Goal: Check status

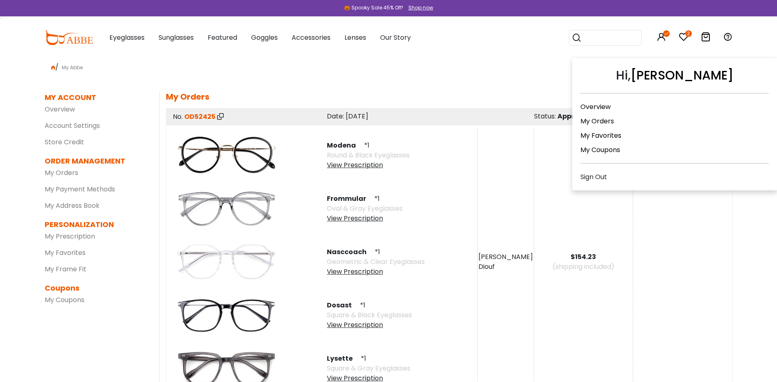
click at [593, 122] on link "My Orders" at bounding box center [597, 120] width 34 height 9
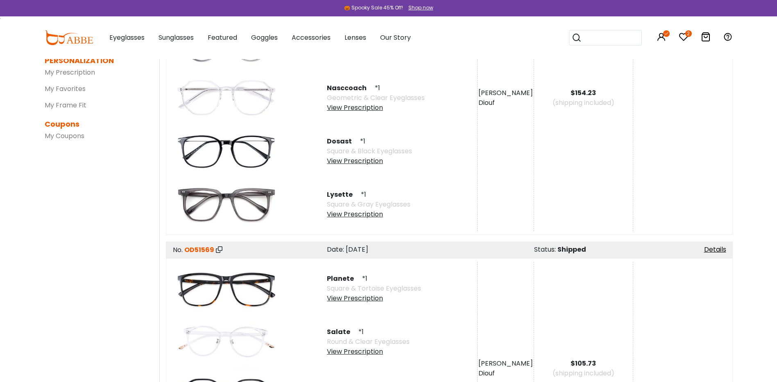
scroll to position [328, 0]
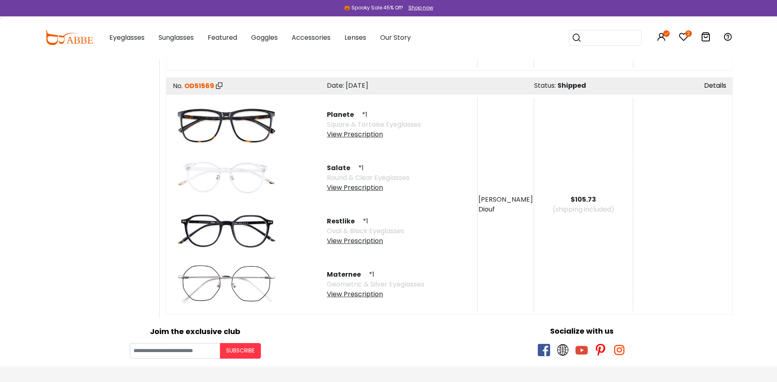
click at [720, 84] on link "Details" at bounding box center [715, 85] width 22 height 9
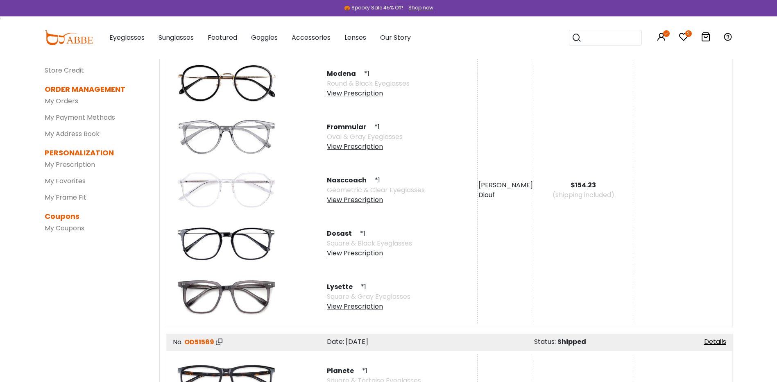
scroll to position [65, 0]
